Goal: Find specific page/section

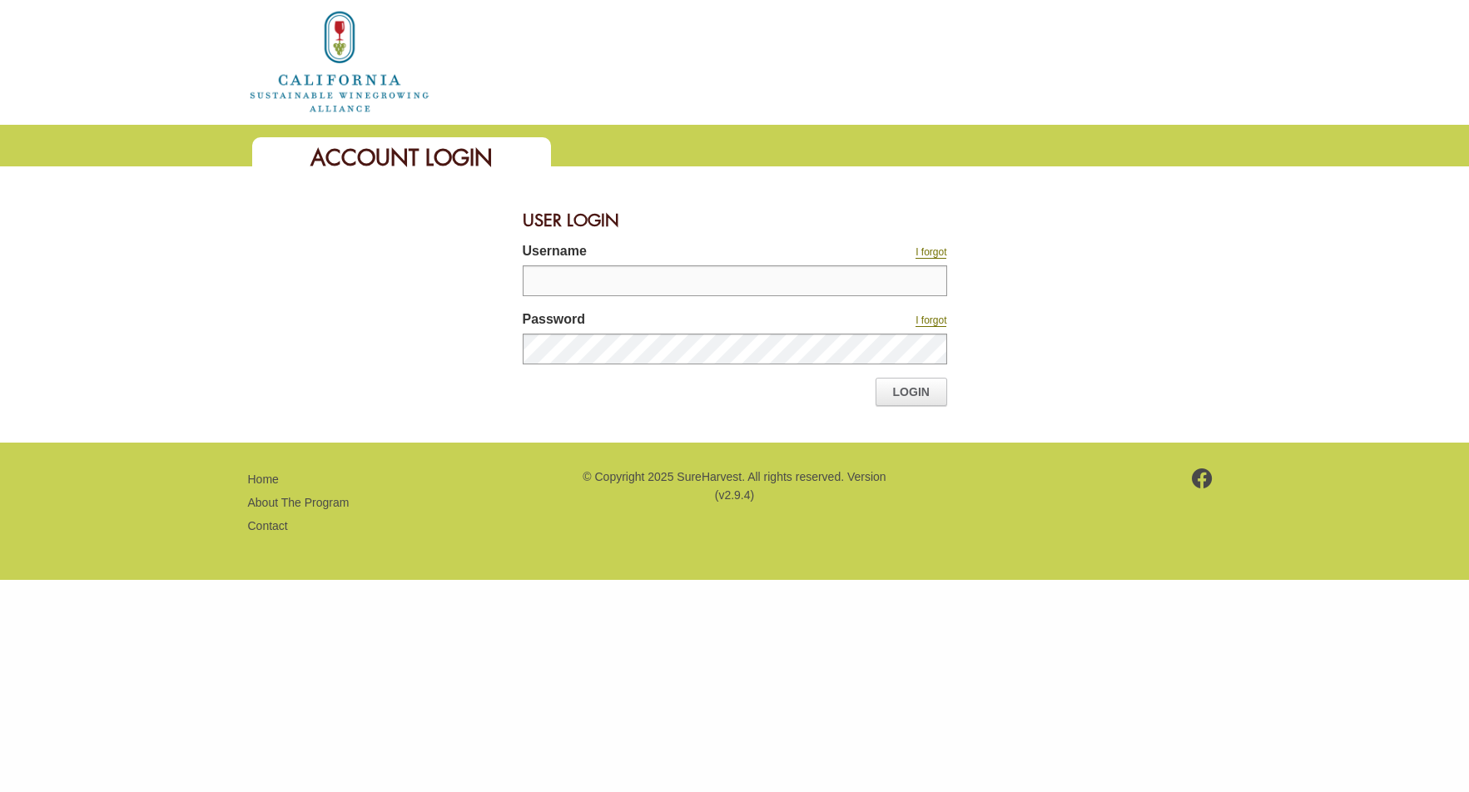
type input "**********"
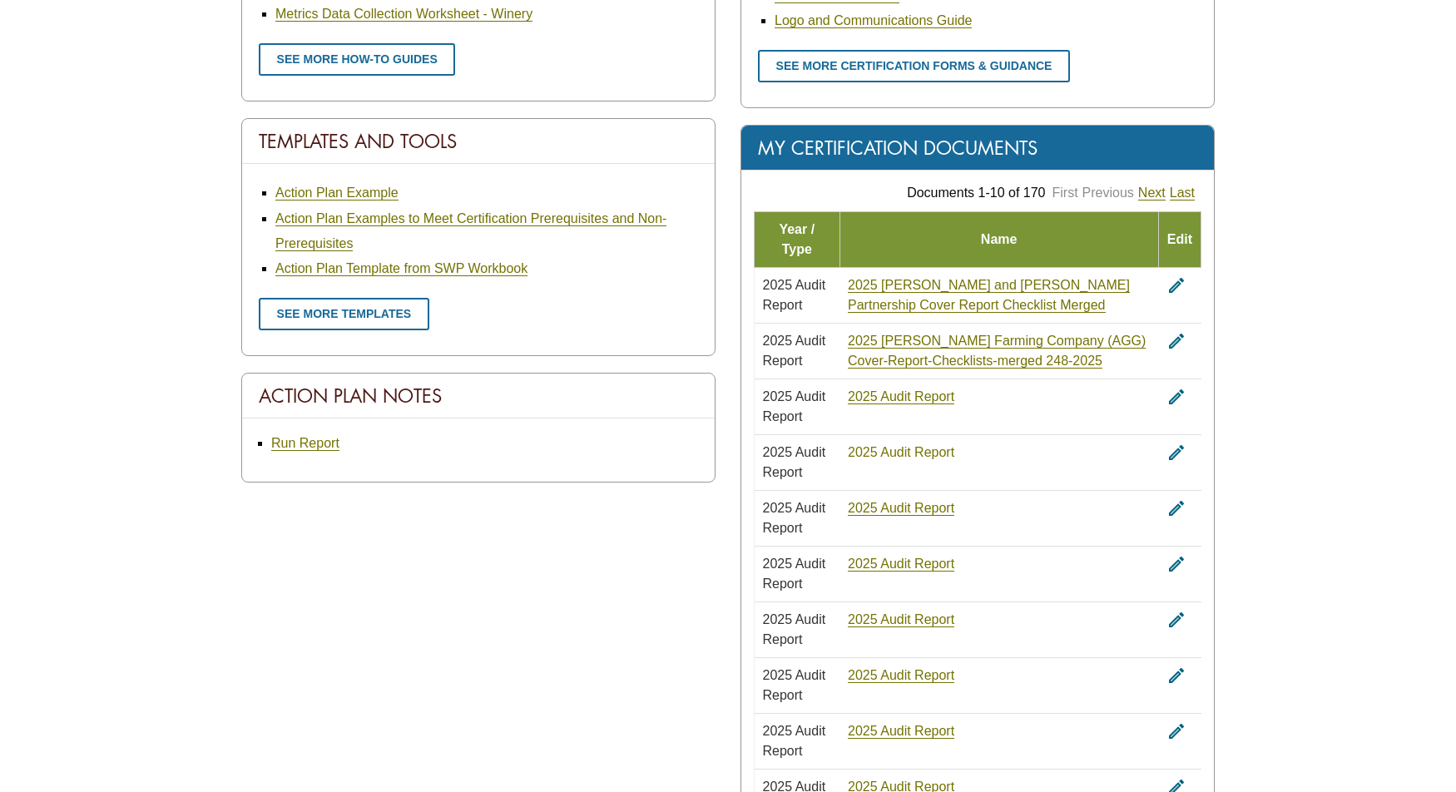
scroll to position [962, 0]
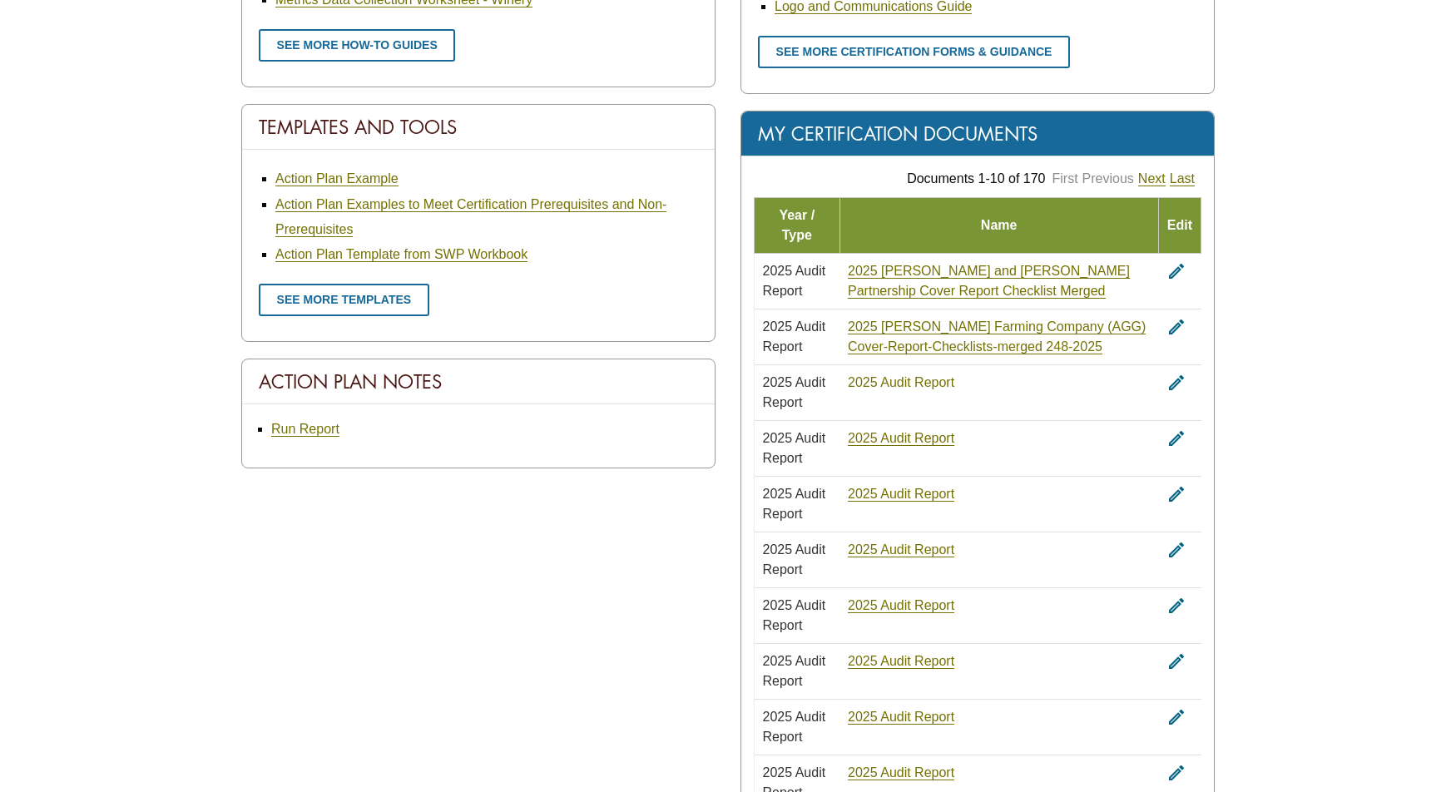
click at [905, 375] on link "2025 Audit Report" at bounding box center [901, 382] width 107 height 15
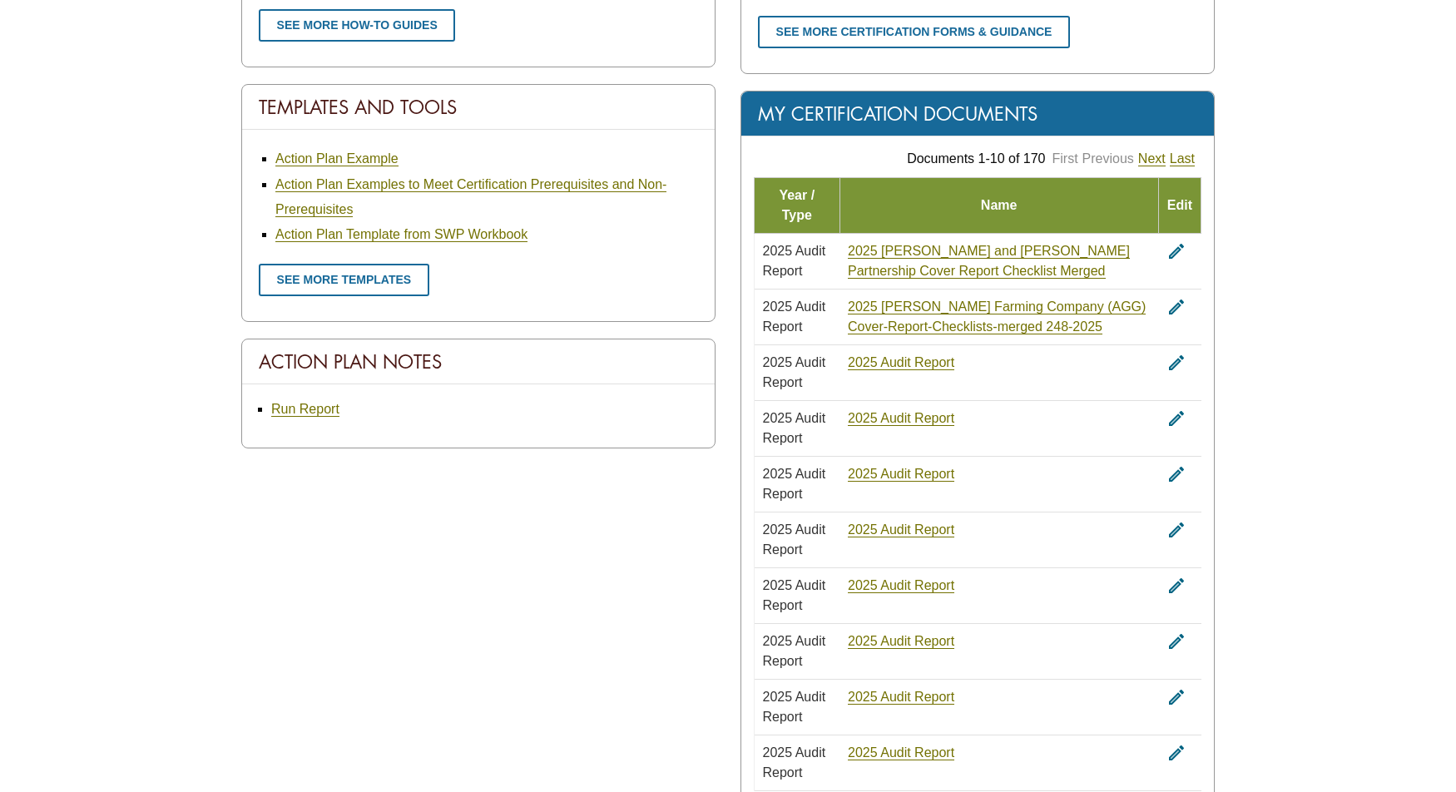
scroll to position [1019, 0]
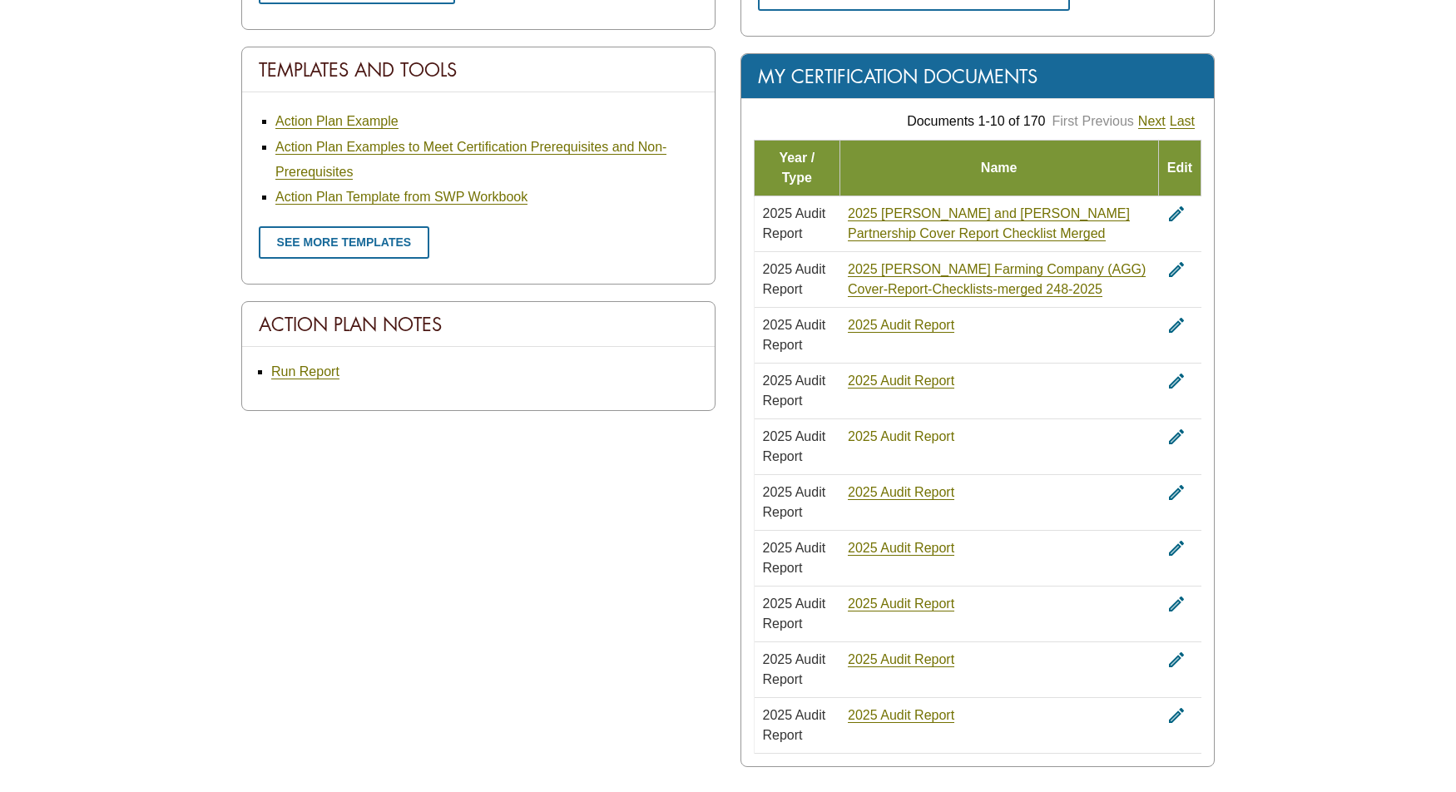
click at [901, 429] on link "2025 Audit Report" at bounding box center [901, 436] width 107 height 15
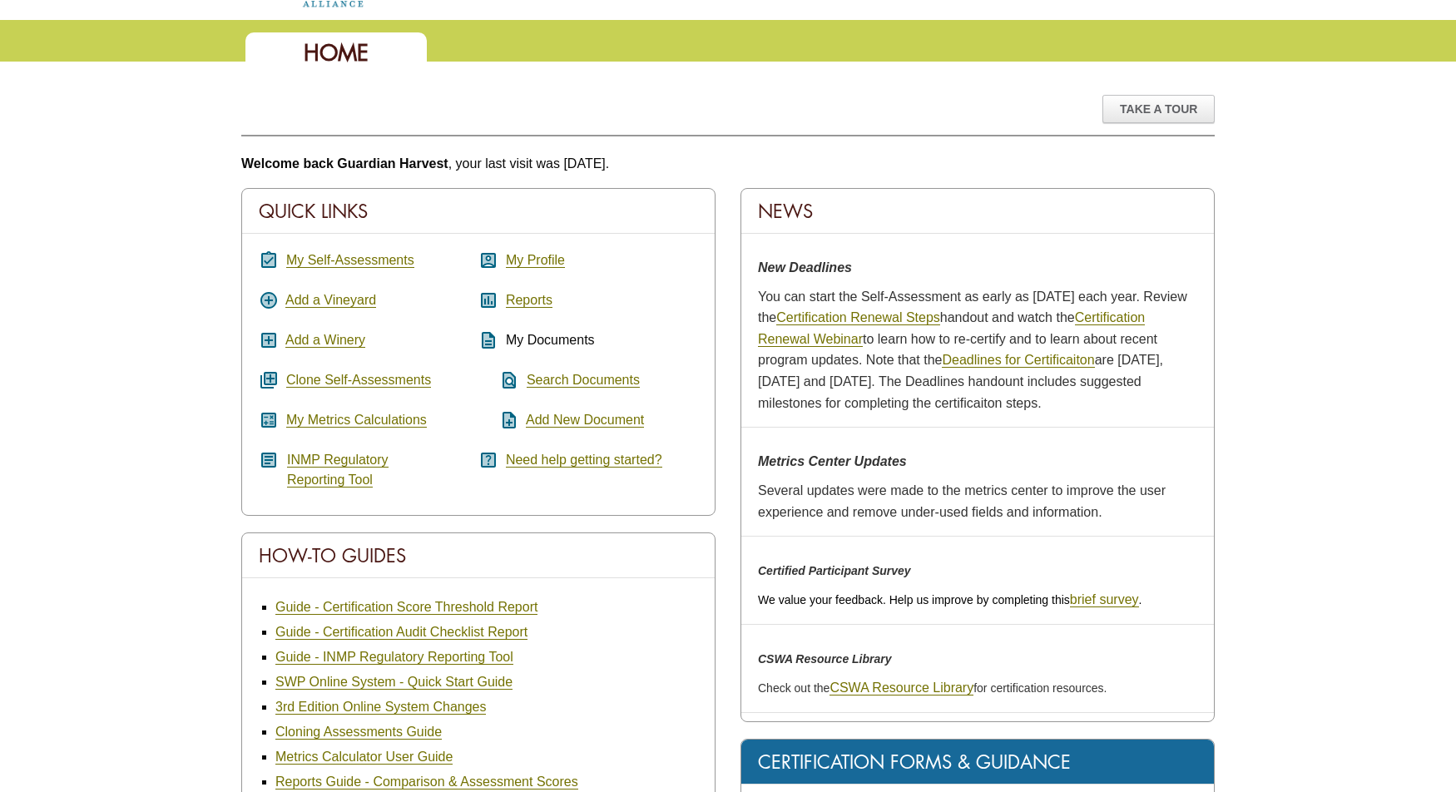
scroll to position [0, 0]
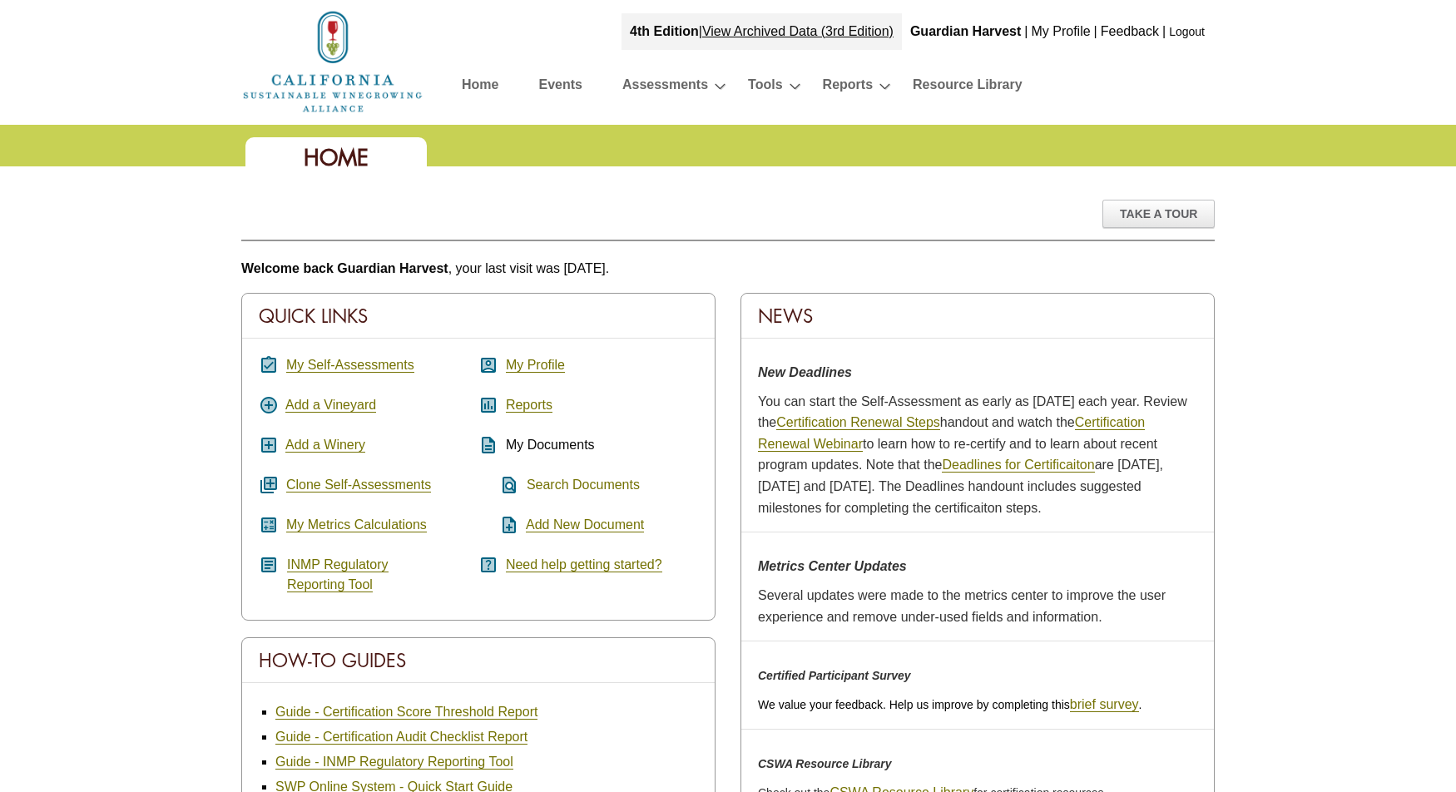
click at [568, 485] on link "Search Documents" at bounding box center [583, 485] width 113 height 15
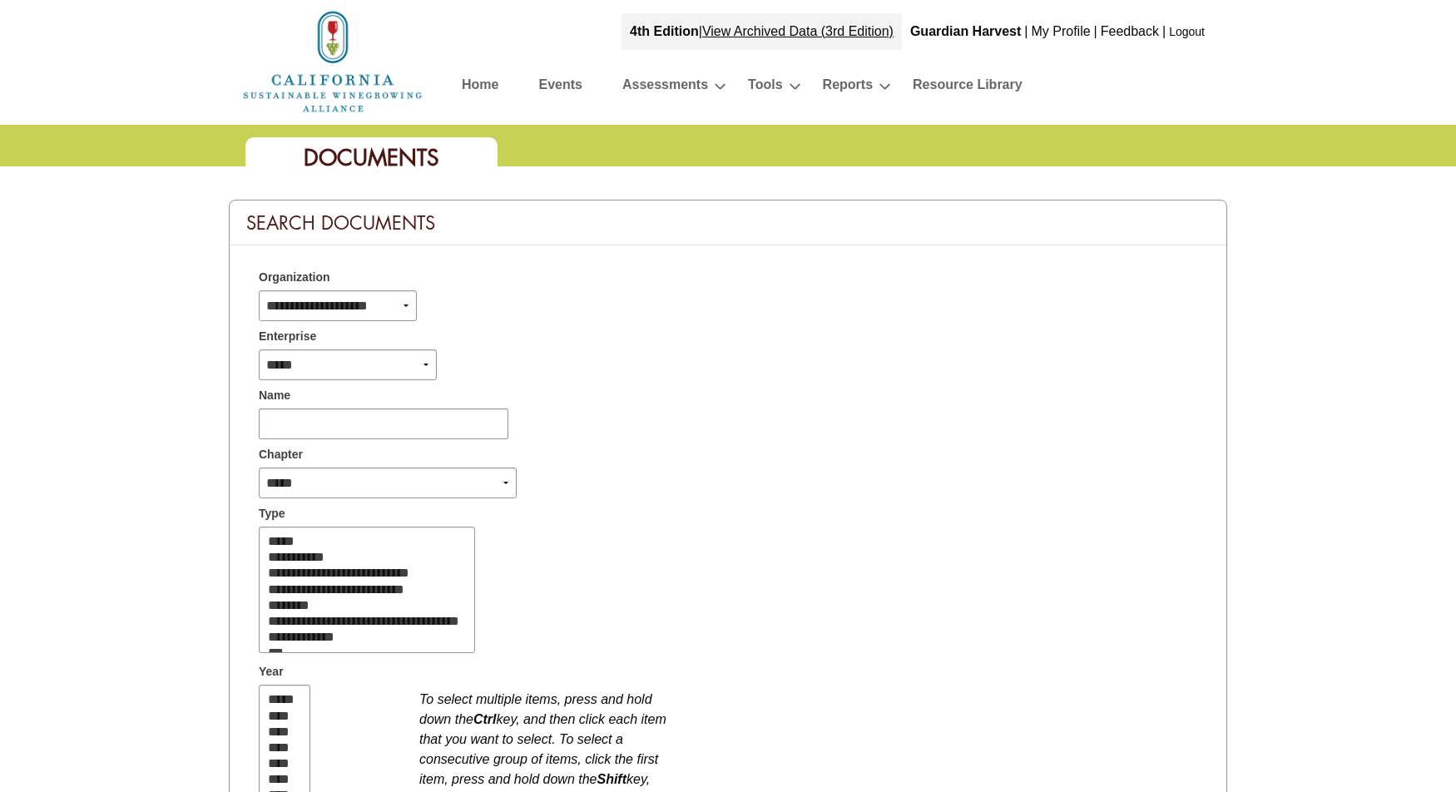
select select
